Goal: Task Accomplishment & Management: Use online tool/utility

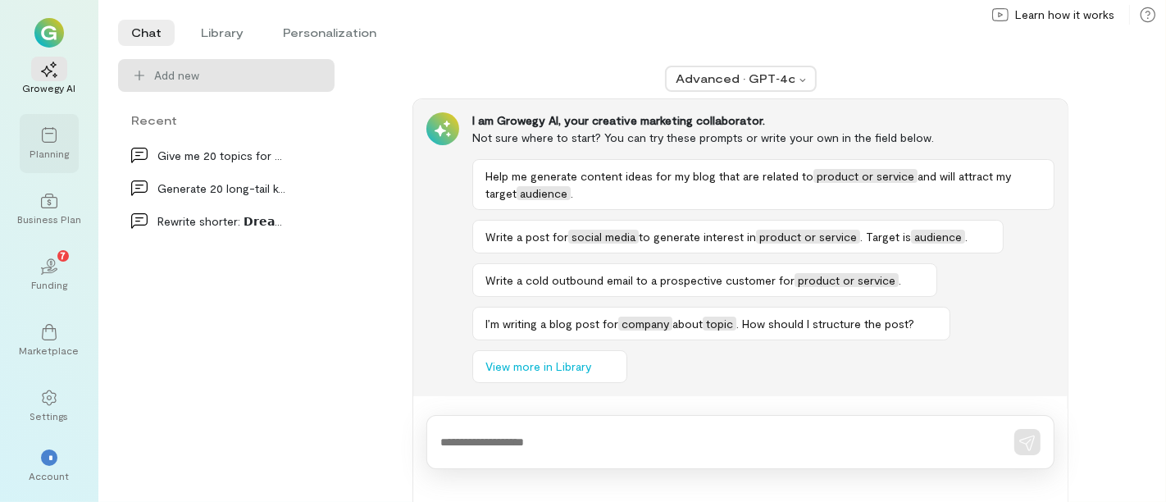
click at [39, 134] on div at bounding box center [49, 134] width 36 height 25
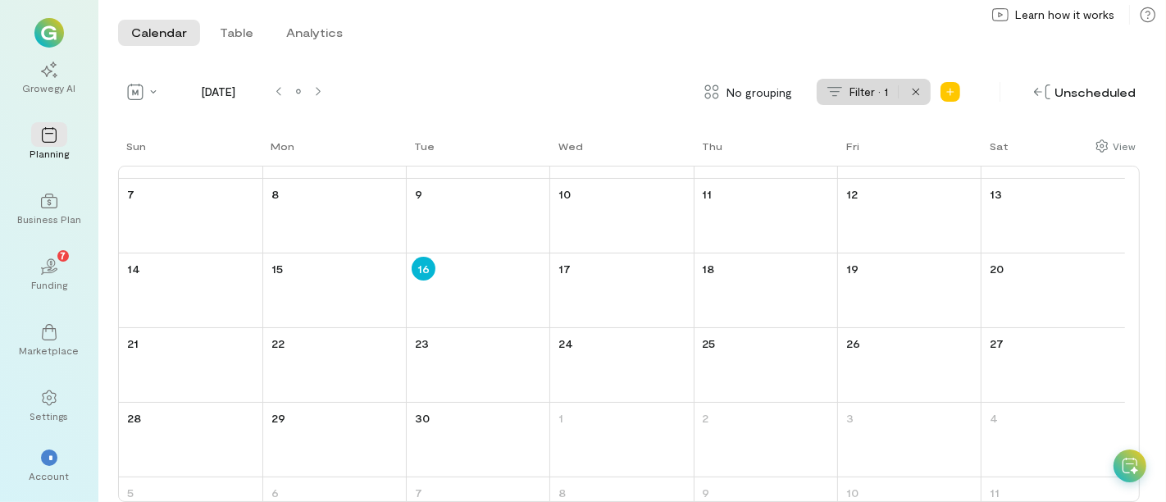
scroll to position [91, 0]
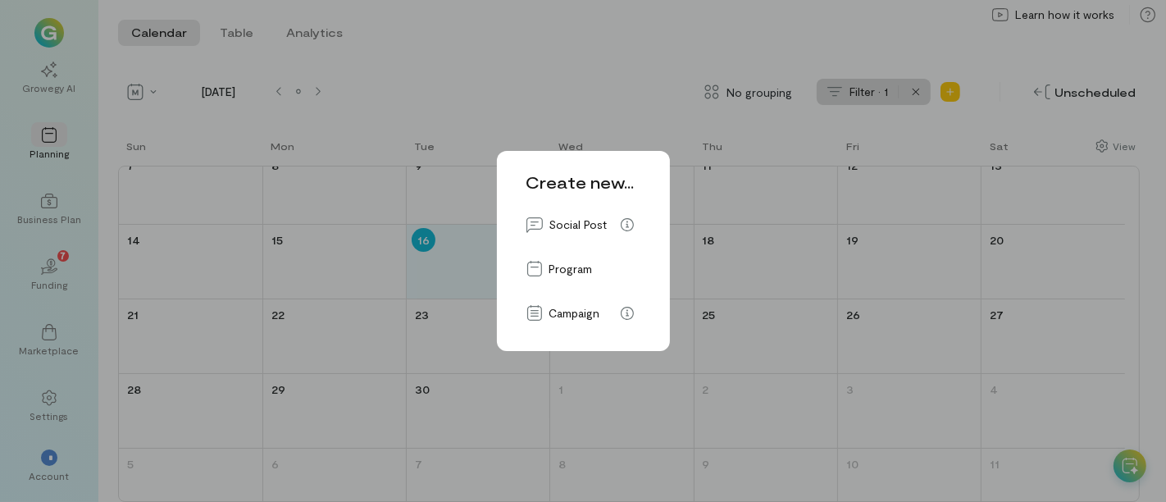
click at [616, 35] on div "Create new... Social Post Program Campaign" at bounding box center [583, 251] width 1166 height 502
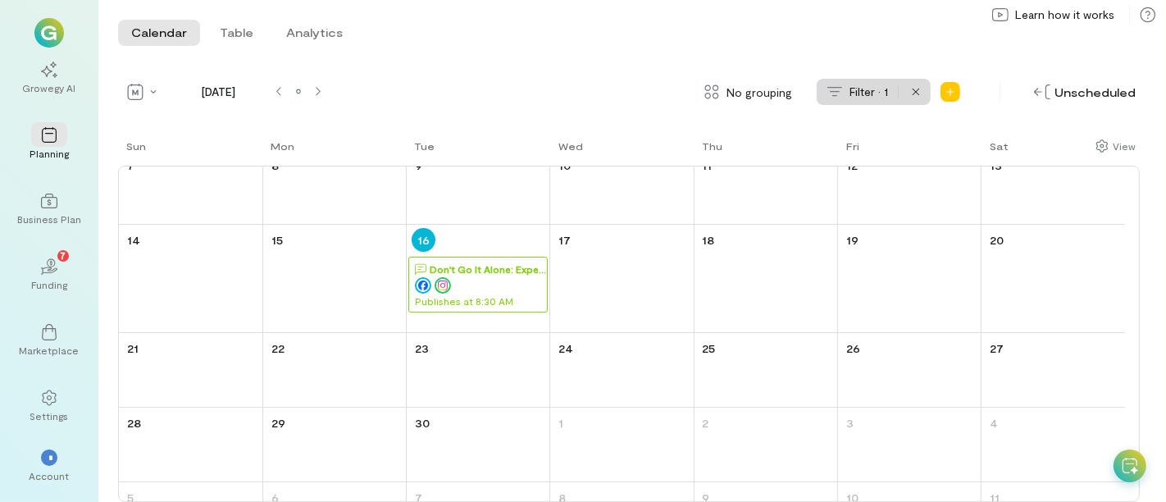
click at [513, 266] on div "Don't Go It Alone: Expert Guidance for Your Business" at bounding box center [488, 269] width 117 height 16
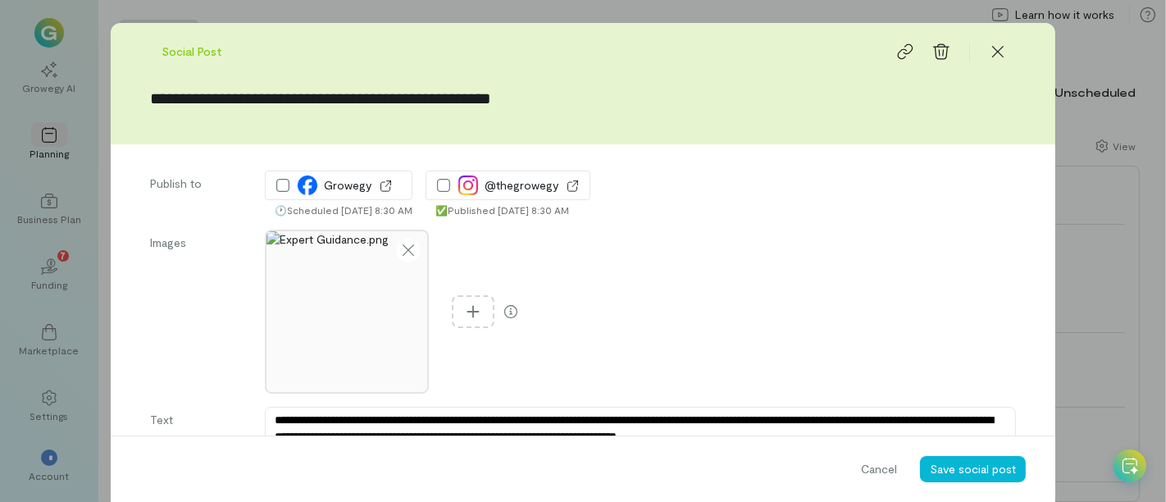
type textarea "*"
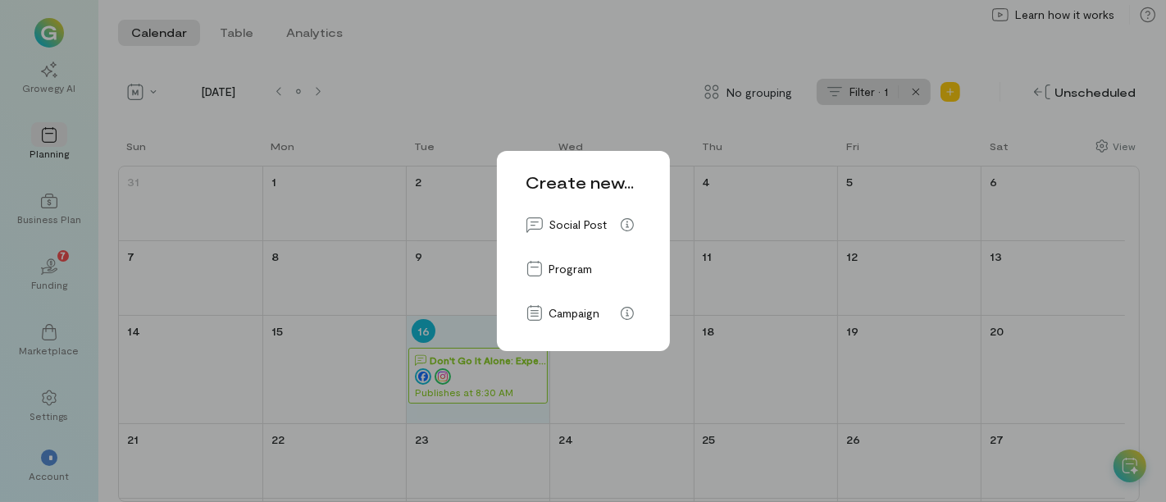
click at [567, 25] on div "Create new... Social Post Program Campaign" at bounding box center [583, 251] width 1166 height 502
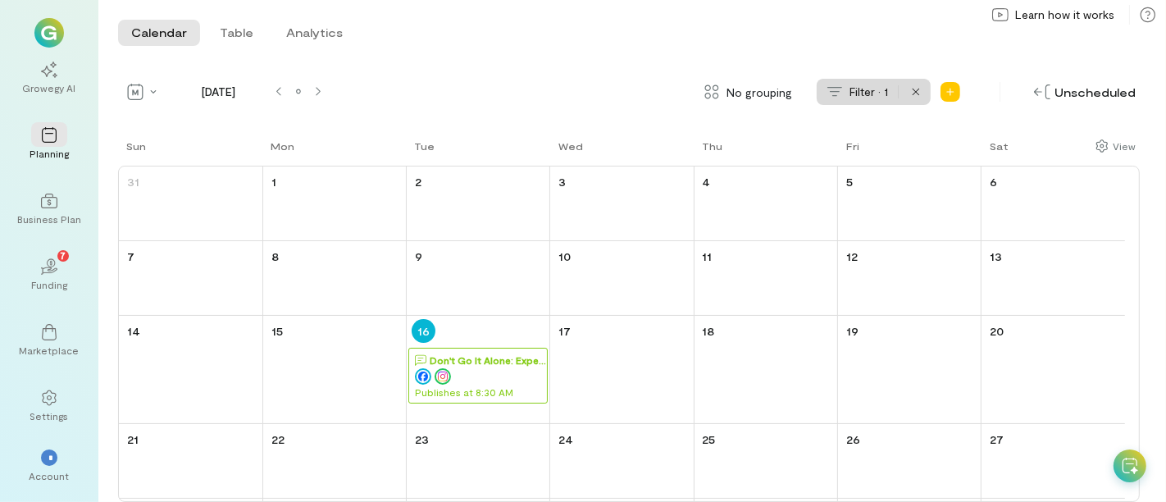
click at [467, 354] on div "Don't Go It Alone: Expert Guidance for Your Business" at bounding box center [488, 360] width 117 height 16
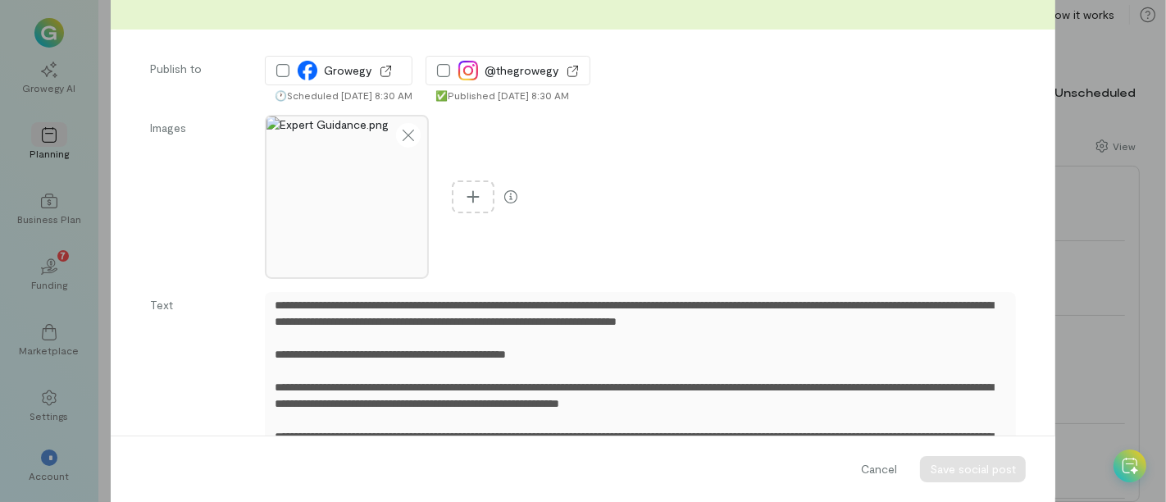
scroll to position [23, 0]
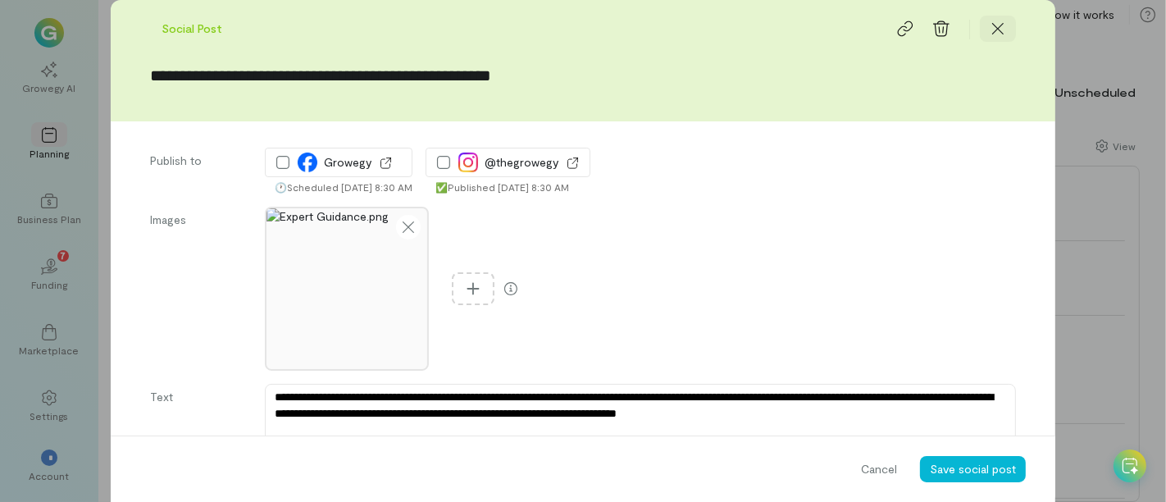
click at [993, 28] on icon at bounding box center [997, 28] width 16 height 16
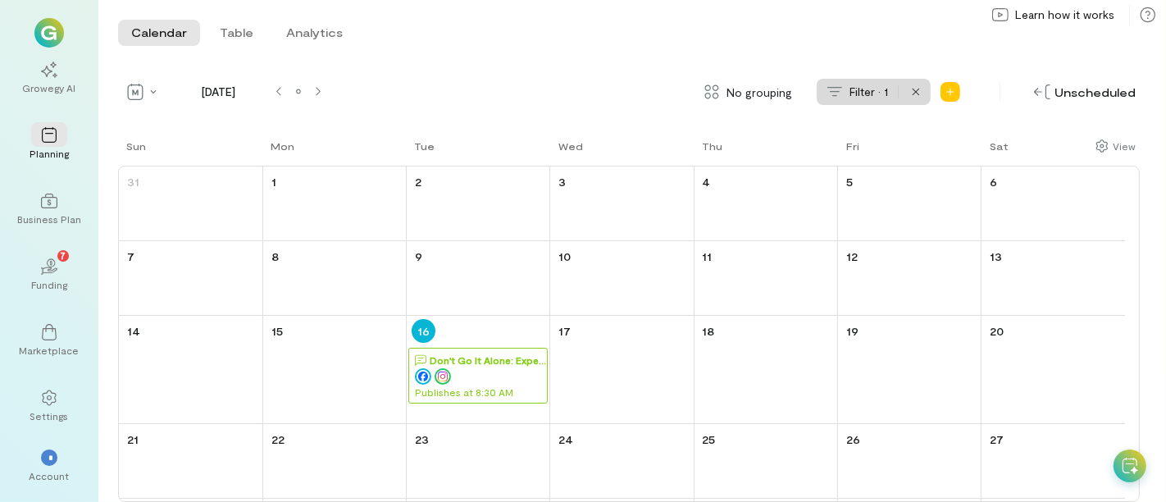
click at [498, 362] on div "Don't Go It Alone: Expert Guidance for Your Business" at bounding box center [488, 360] width 117 height 16
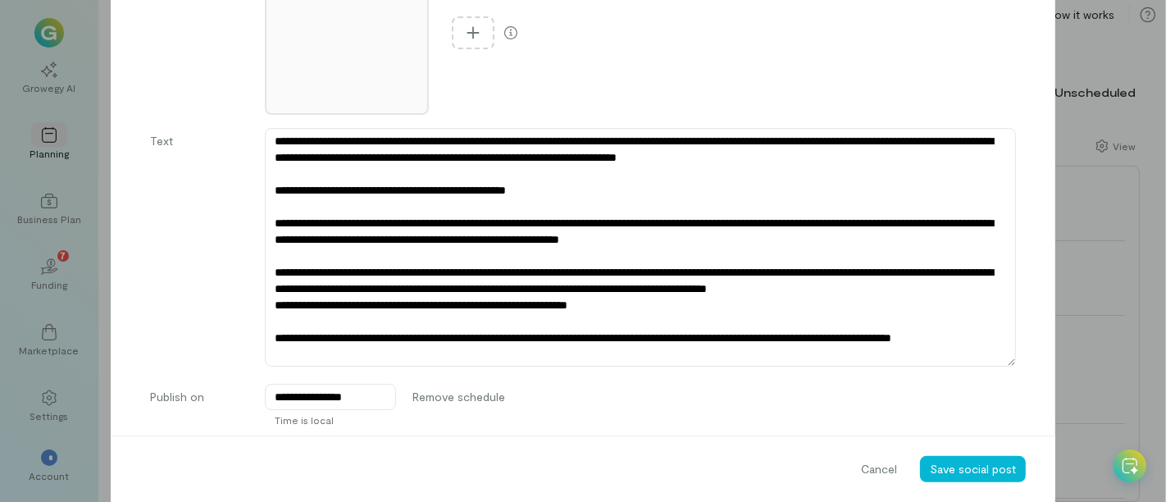
scroll to position [0, 0]
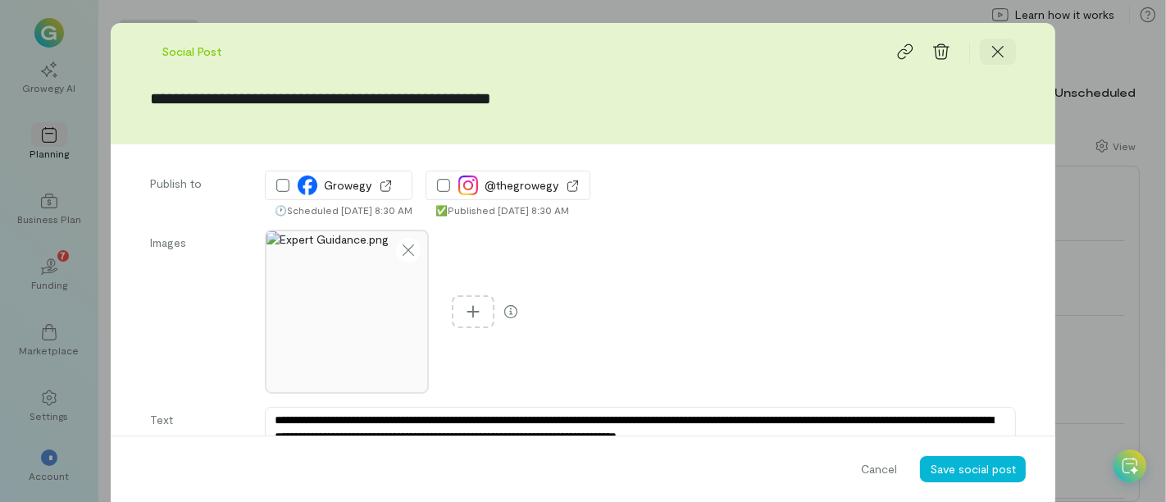
click at [1000, 43] on div at bounding box center [998, 52] width 36 height 26
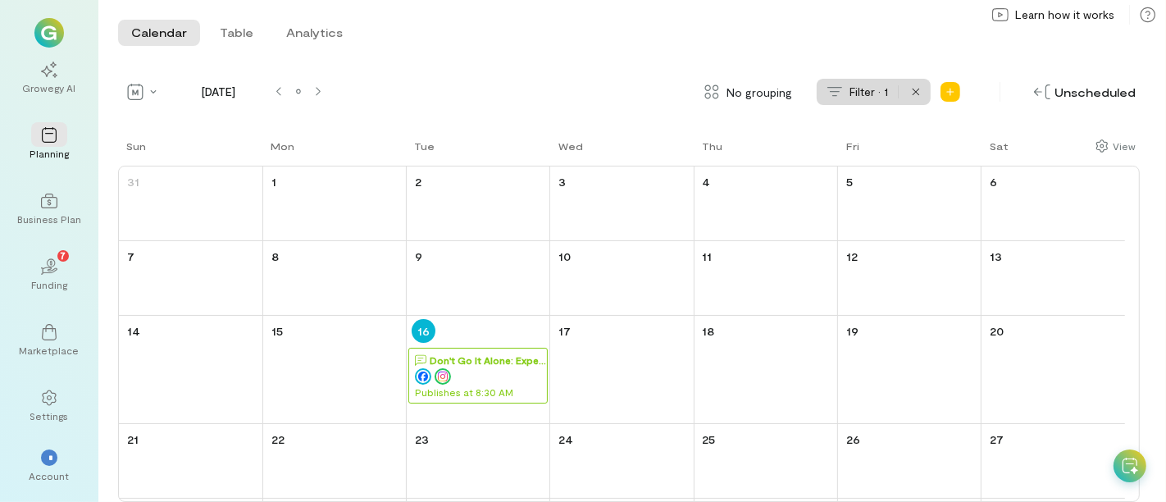
click at [486, 368] on div "Publishes at 8:30 AM" at bounding box center [481, 383] width 132 height 31
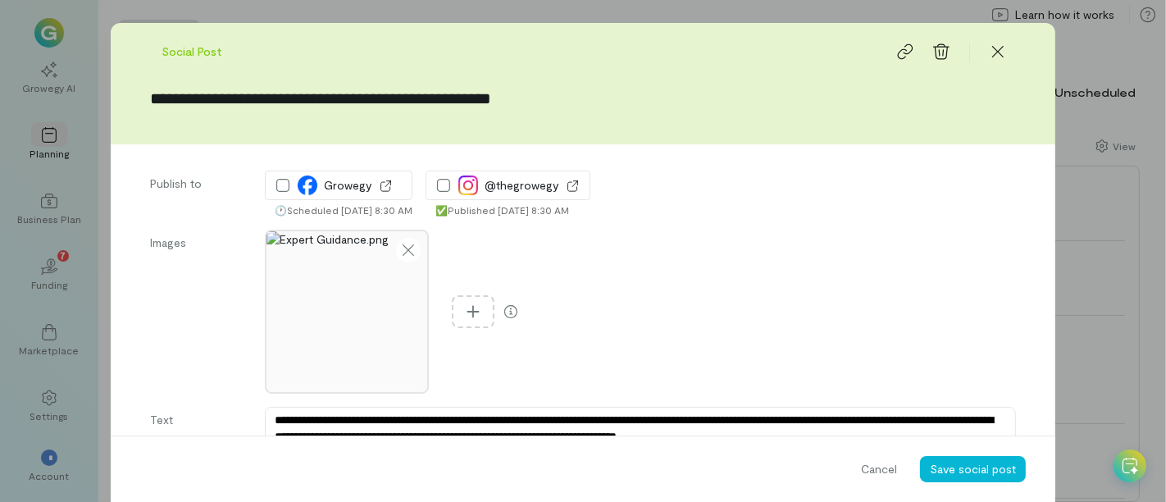
click at [275, 208] on div "🕐 Scheduled [DATE] 8:30 AM" at bounding box center [344, 209] width 138 height 13
click at [672, 284] on div "Images" at bounding box center [583, 312] width 866 height 164
type textarea "*"
click at [989, 57] on icon at bounding box center [997, 51] width 16 height 16
